Goal: Navigation & Orientation: Find specific page/section

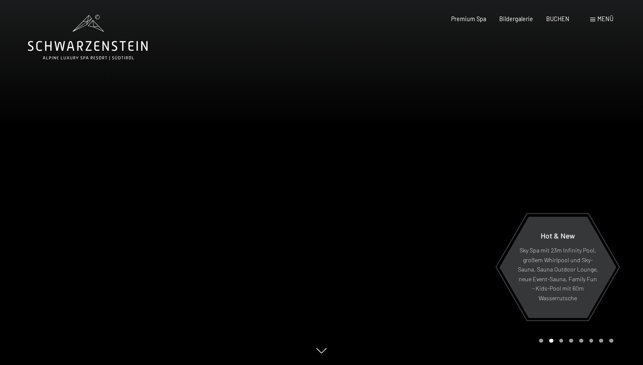
click at [525, 18] on span "Bildergalerie" at bounding box center [517, 18] width 34 height 7
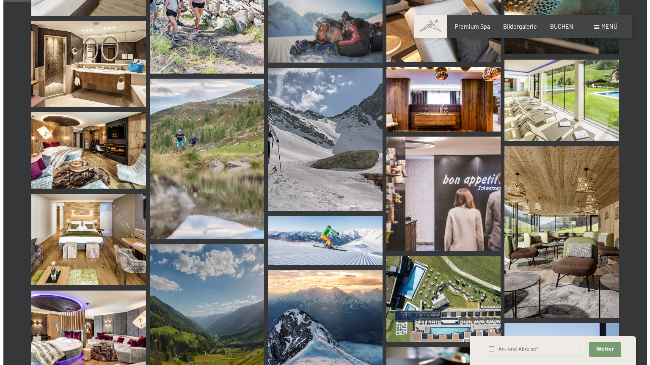
scroll to position [384, 0]
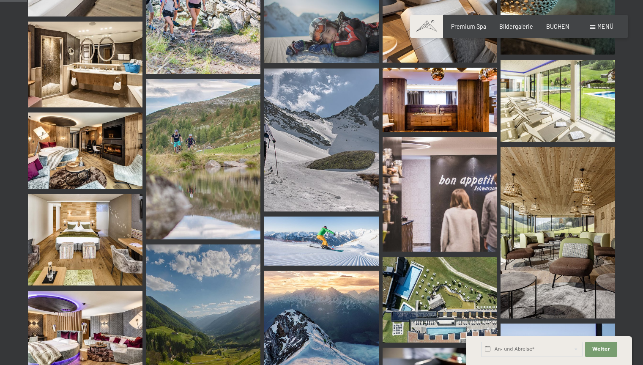
click at [604, 25] on span "Menü" at bounding box center [606, 26] width 16 height 7
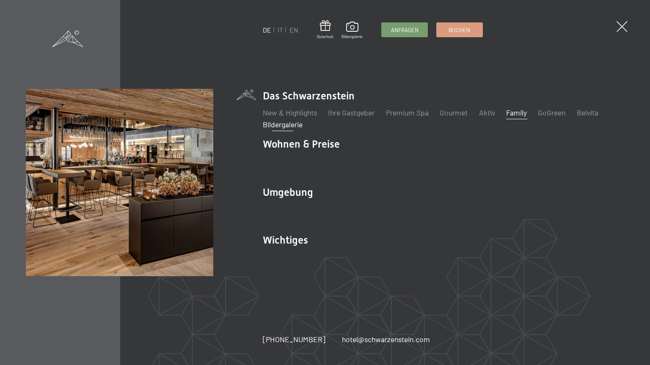
click at [519, 112] on link "Family" at bounding box center [516, 112] width 21 height 9
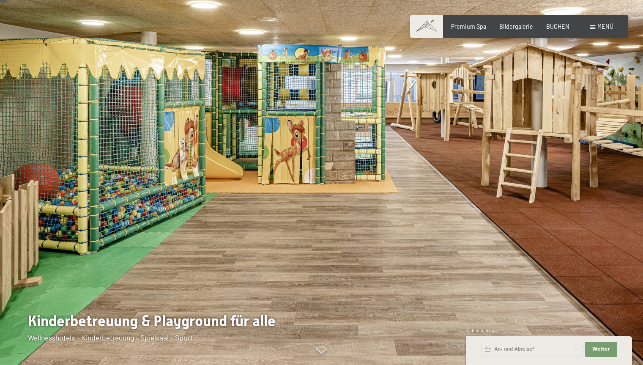
scroll to position [93, 0]
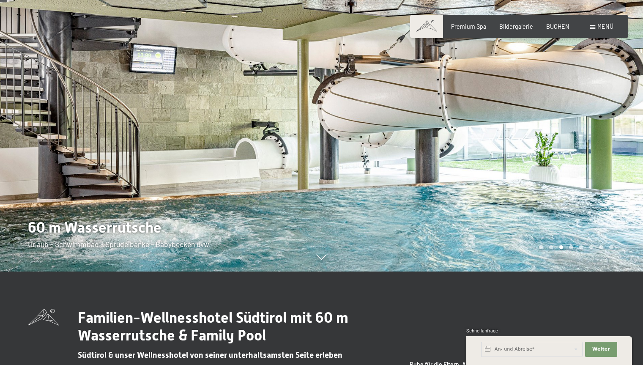
click at [366, 157] on div at bounding box center [483, 89] width 322 height 365
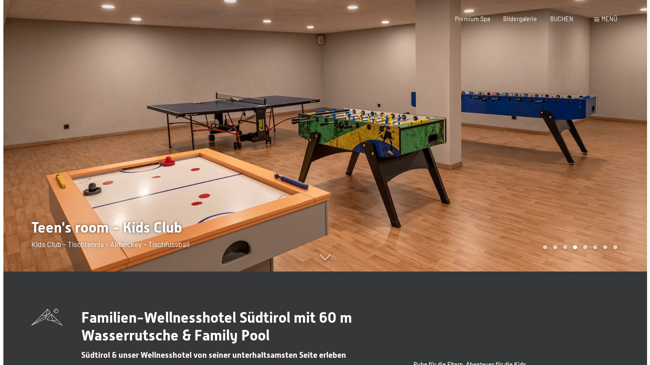
scroll to position [0, 0]
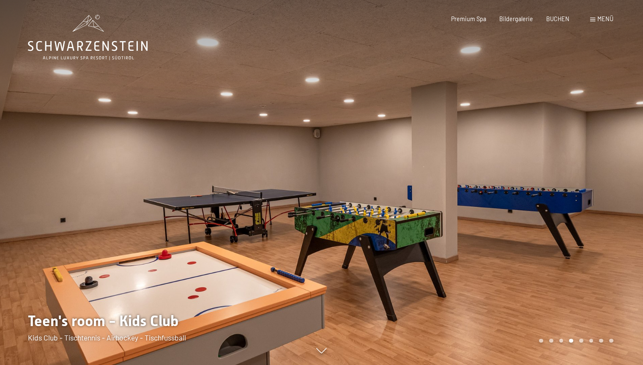
click at [460, 294] on div at bounding box center [483, 182] width 322 height 365
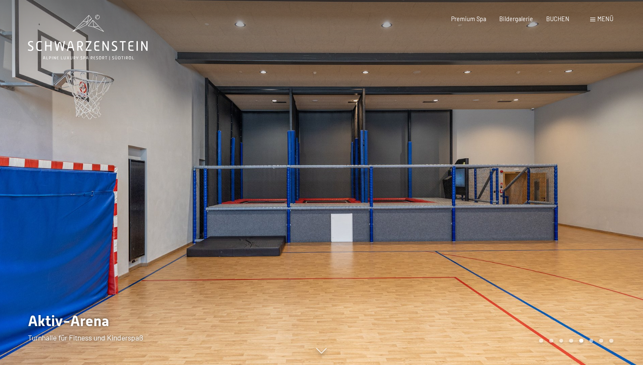
click at [535, 227] on div at bounding box center [483, 182] width 322 height 365
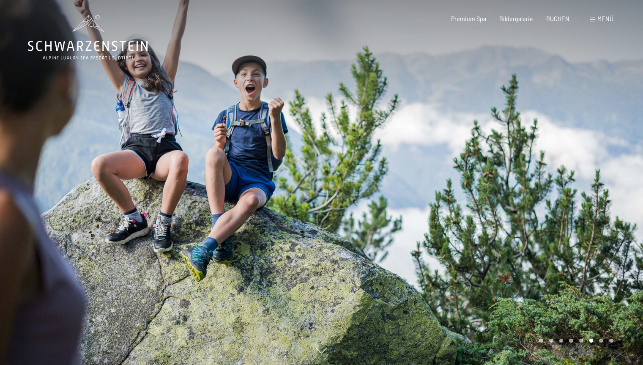
click at [535, 227] on div at bounding box center [483, 182] width 322 height 365
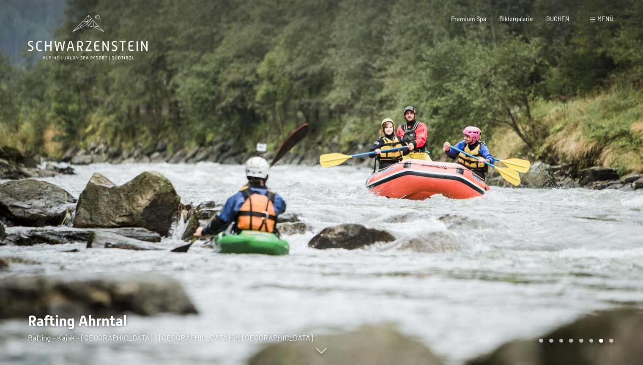
click at [535, 227] on div at bounding box center [483, 182] width 322 height 365
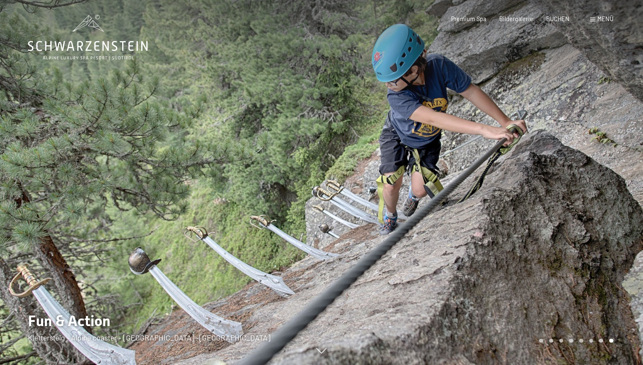
click at [535, 227] on div at bounding box center [483, 182] width 322 height 365
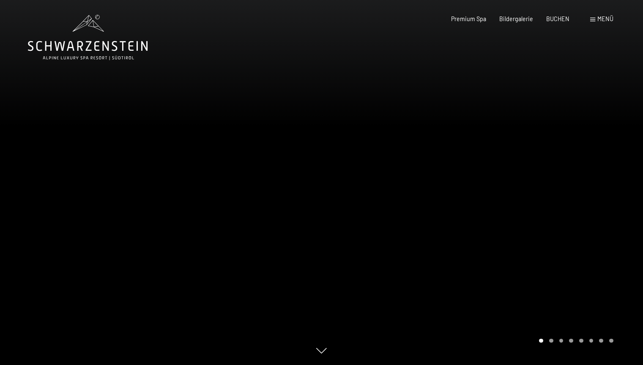
click at [535, 227] on div at bounding box center [483, 182] width 322 height 365
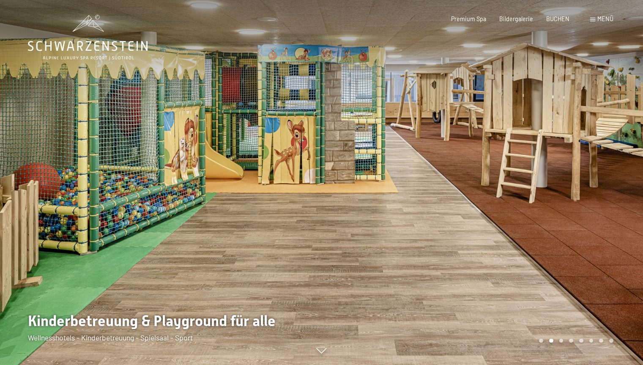
click at [535, 227] on div at bounding box center [483, 182] width 322 height 365
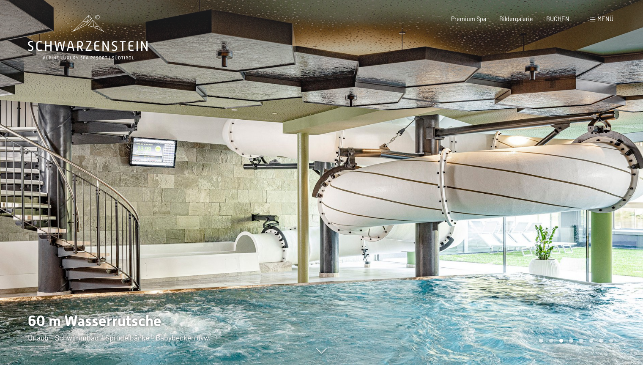
click at [535, 227] on div at bounding box center [483, 182] width 322 height 365
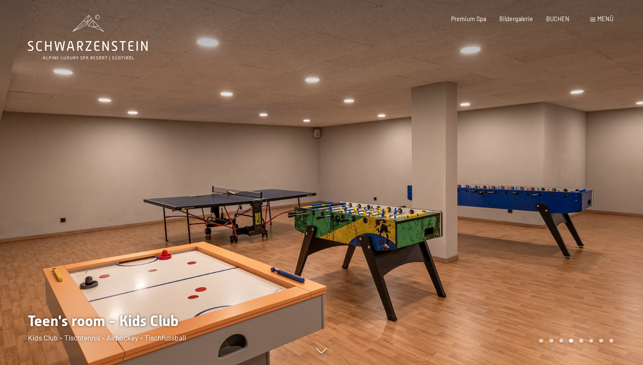
click at [535, 227] on div at bounding box center [483, 182] width 322 height 365
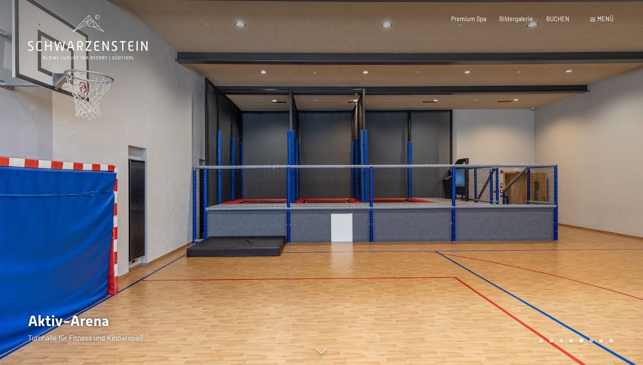
click at [535, 227] on div at bounding box center [483, 182] width 322 height 365
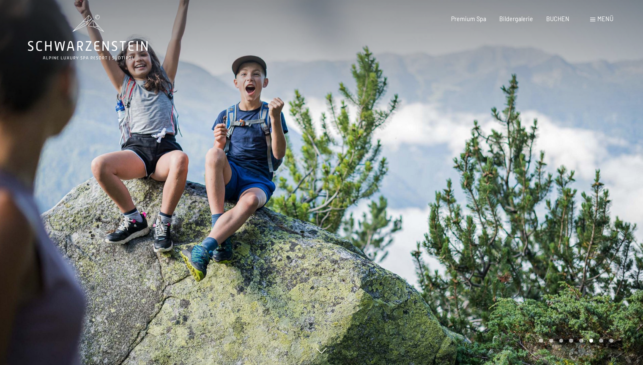
click at [603, 17] on span "Menü" at bounding box center [606, 18] width 16 height 7
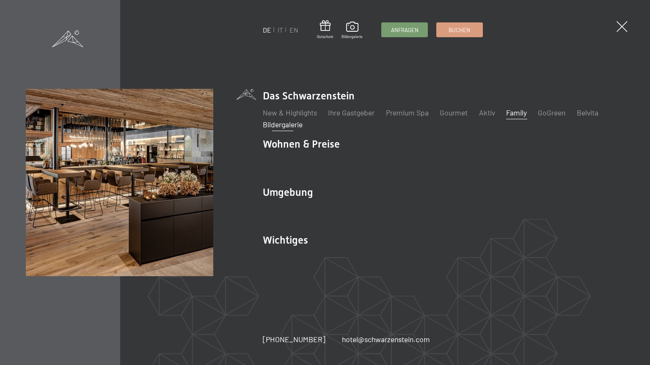
click at [289, 124] on link "Bildergalerie" at bounding box center [283, 124] width 40 height 9
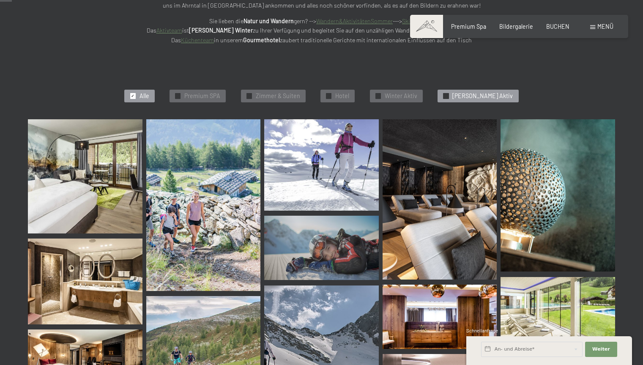
click at [448, 97] on span "✓" at bounding box center [446, 95] width 3 height 5
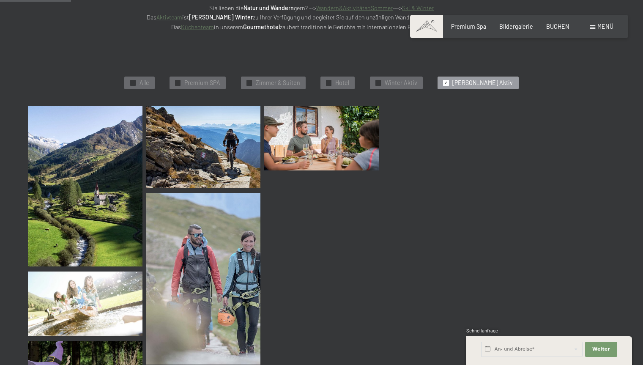
scroll to position [180, 0]
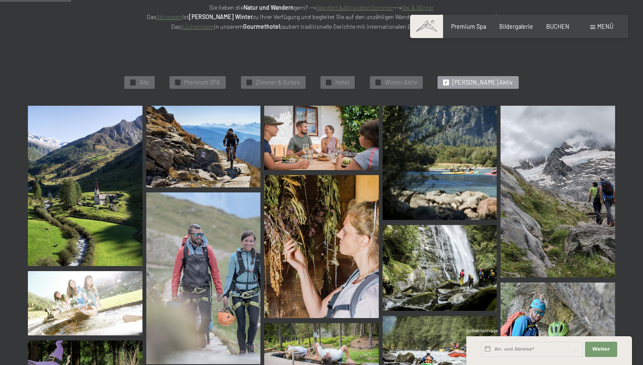
click at [448, 82] on span "✓" at bounding box center [446, 82] width 3 height 5
click at [331, 80] on span "✓" at bounding box center [328, 82] width 3 height 5
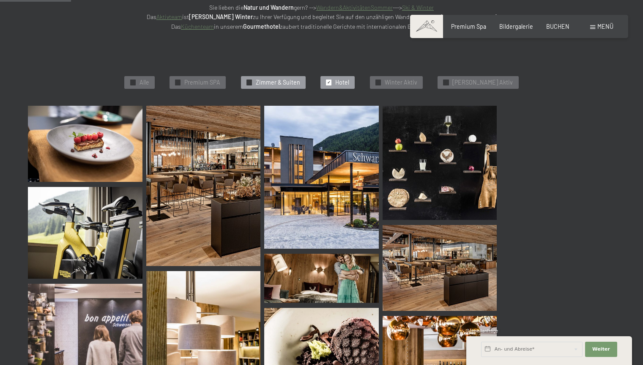
click at [251, 82] on span "✓" at bounding box center [248, 82] width 3 height 5
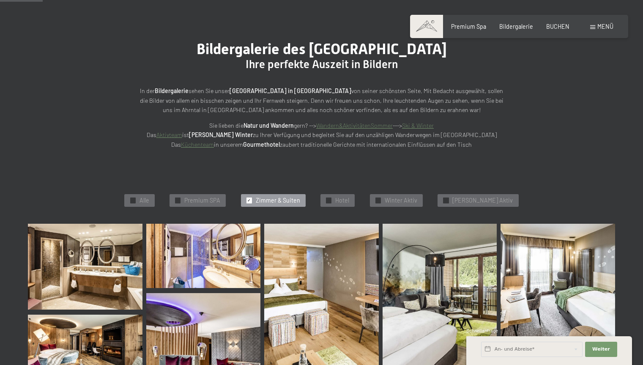
scroll to position [62, 0]
click at [149, 201] on span "Alle" at bounding box center [145, 201] width 10 height 8
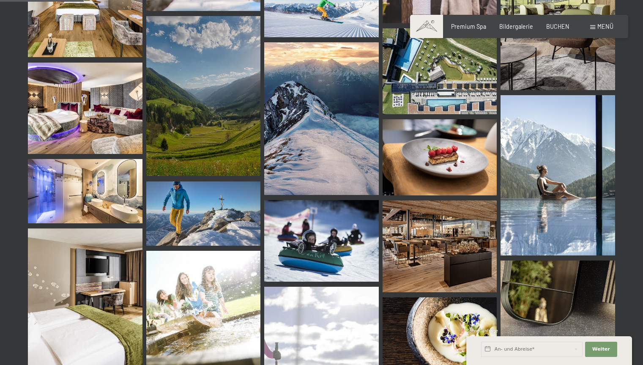
scroll to position [612, 0]
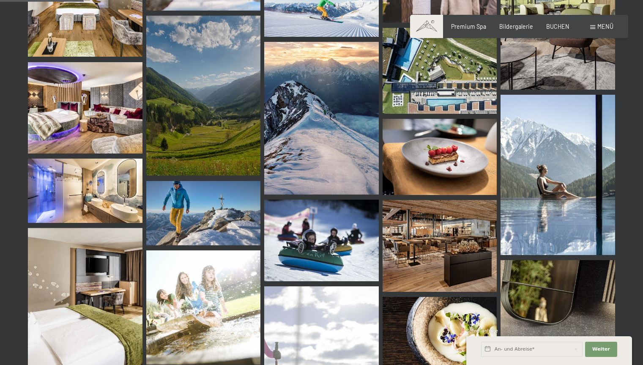
click at [436, 98] on img at bounding box center [440, 71] width 115 height 86
